Goal: Information Seeking & Learning: Learn about a topic

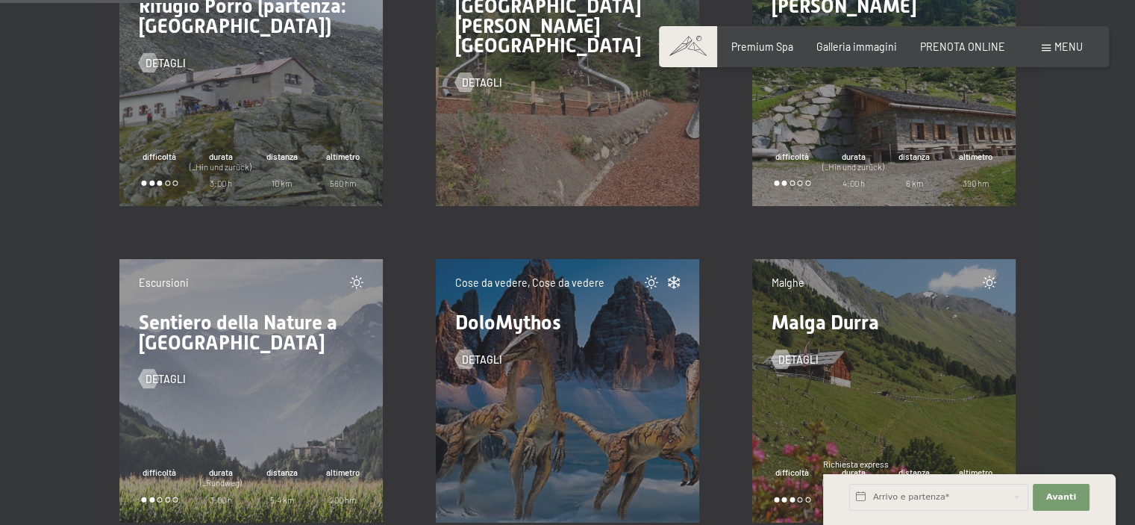
scroll to position [3955, 0]
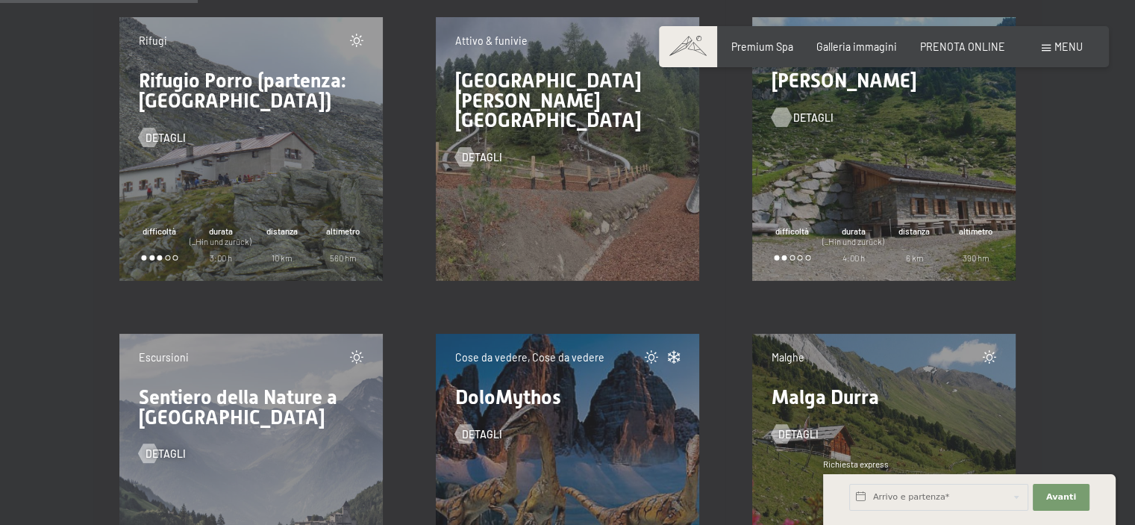
click at [813, 116] on span "detagli" at bounding box center [813, 117] width 40 height 15
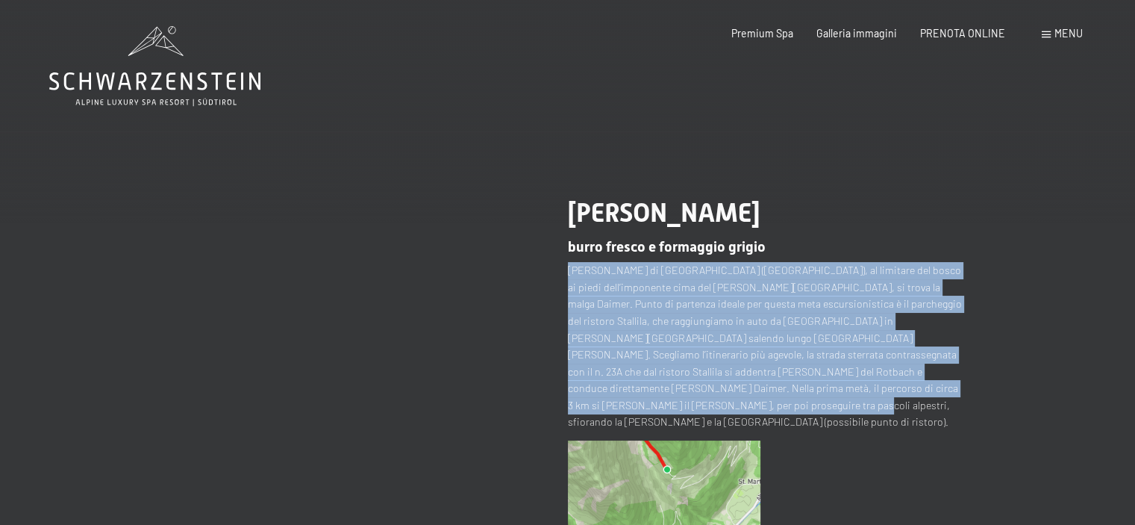
drag, startPoint x: 567, startPoint y: 271, endPoint x: 961, endPoint y: 392, distance: 412.1
click at [961, 392] on p "[PERSON_NAME] di [GEOGRAPHIC_DATA] ([GEOGRAPHIC_DATA]), al limitare del bosco a…" at bounding box center [765, 346] width 395 height 168
copy p "[PERSON_NAME] di [GEOGRAPHIC_DATA] ([GEOGRAPHIC_DATA]), al limitare del bosco a…"
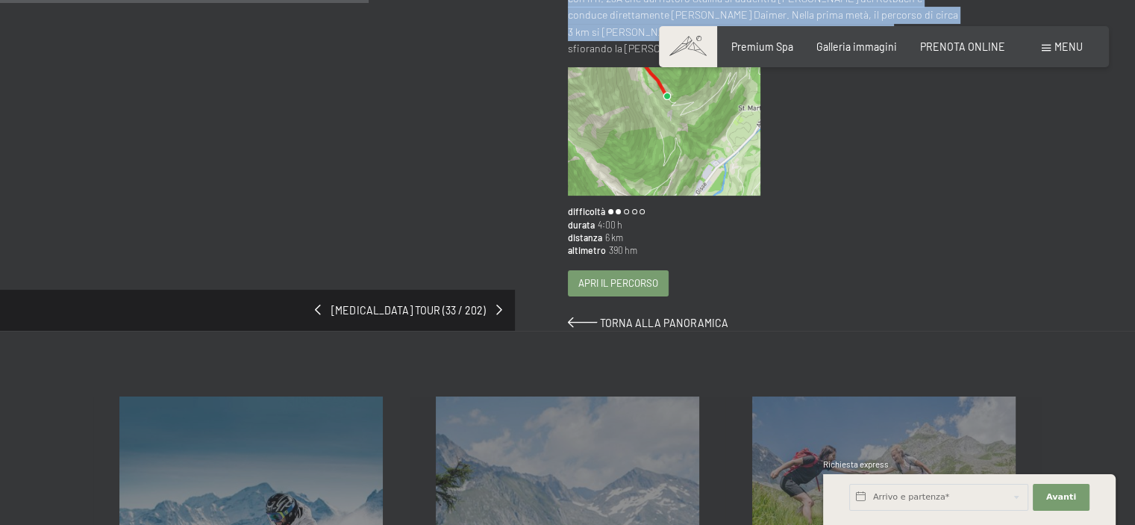
scroll to position [224, 0]
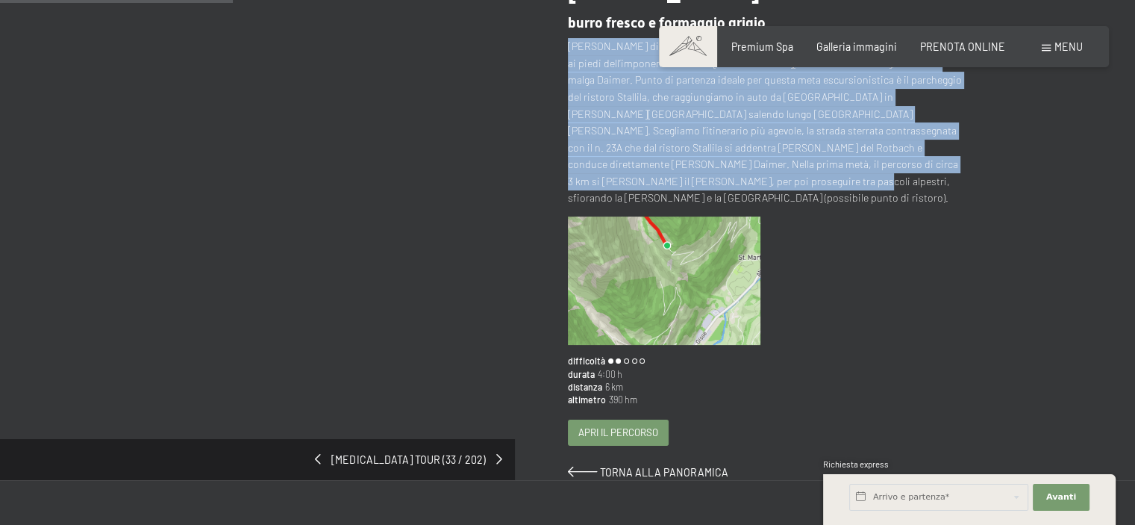
click at [672, 250] on img at bounding box center [664, 280] width 193 height 128
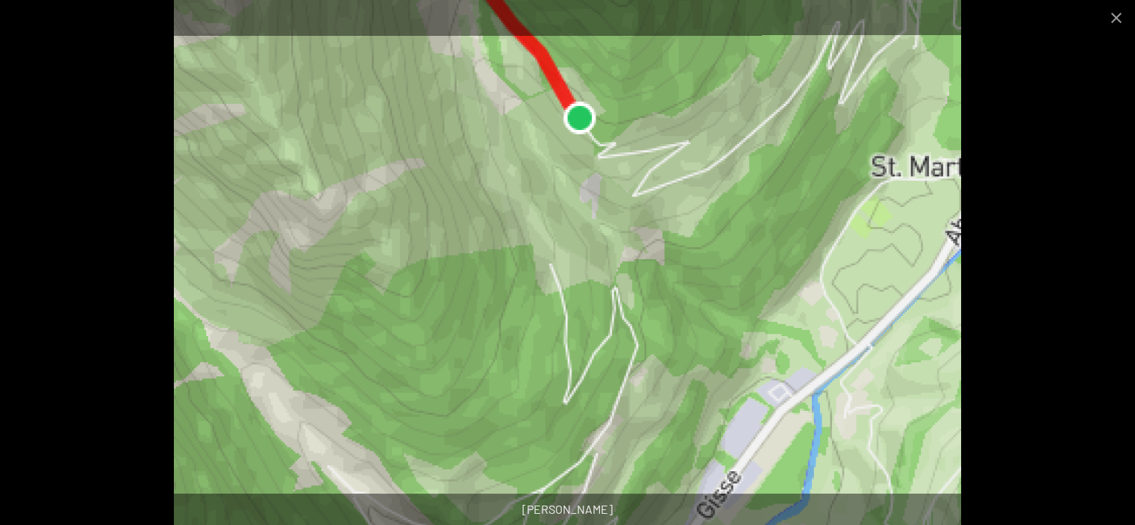
scroll to position [1092, 0]
click at [1118, 14] on button "Close gallery" at bounding box center [1116, 17] width 37 height 35
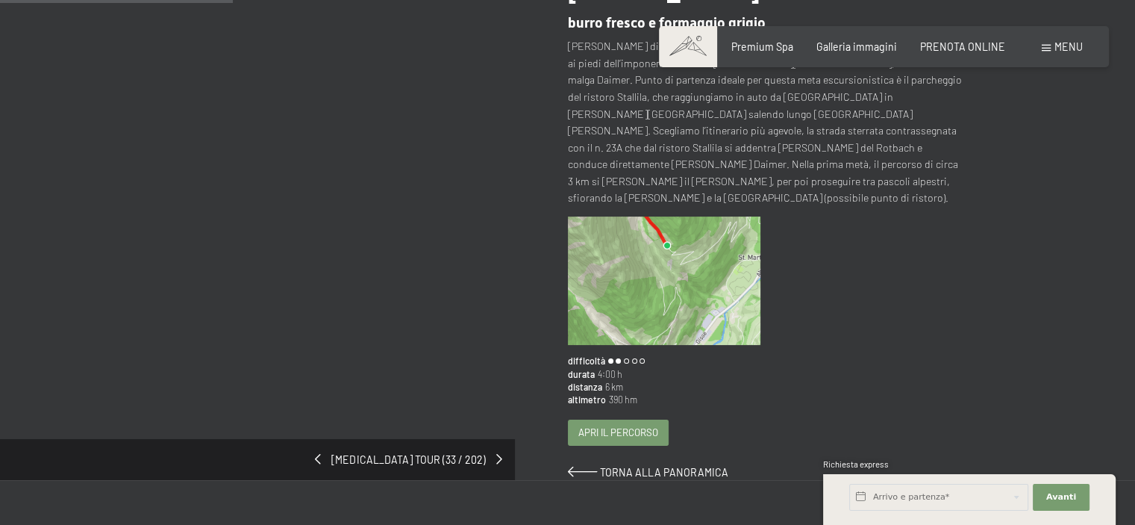
click at [628, 425] on span "Apri il percorso" at bounding box center [618, 431] width 80 height 13
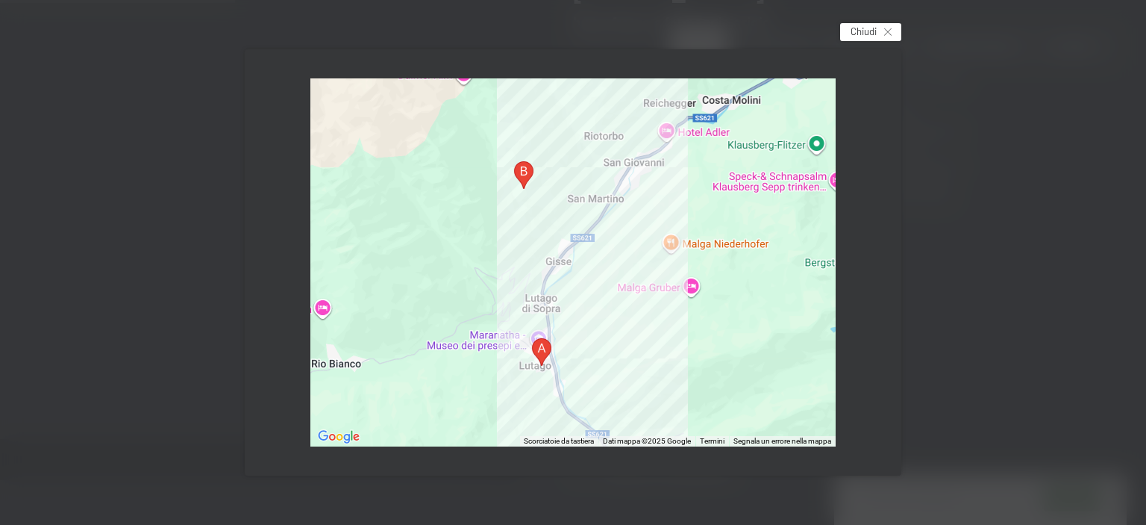
click at [872, 31] on span "Chiudi" at bounding box center [864, 31] width 26 height 13
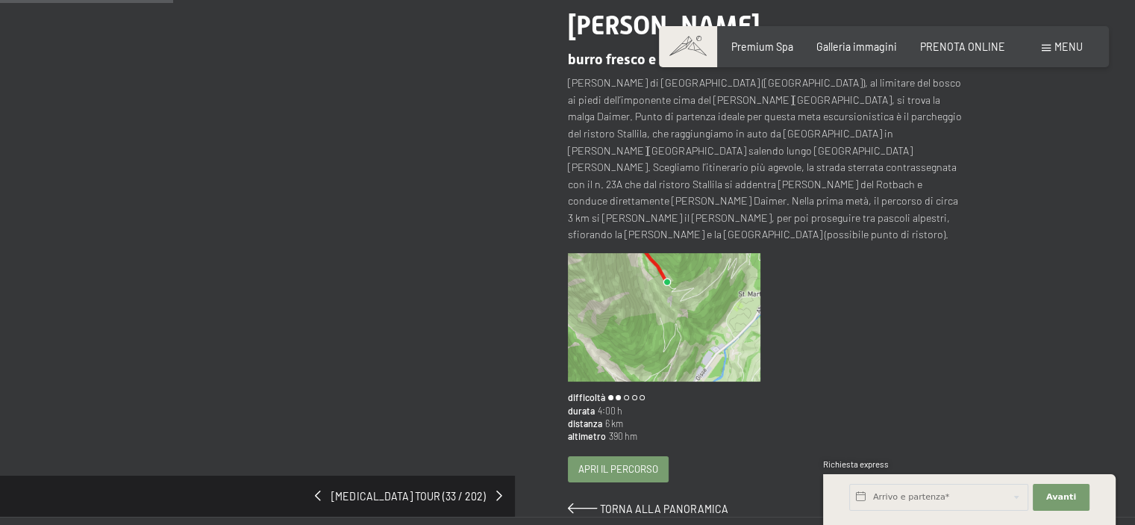
scroll to position [149, 0]
